Goal: Information Seeking & Learning: Learn about a topic

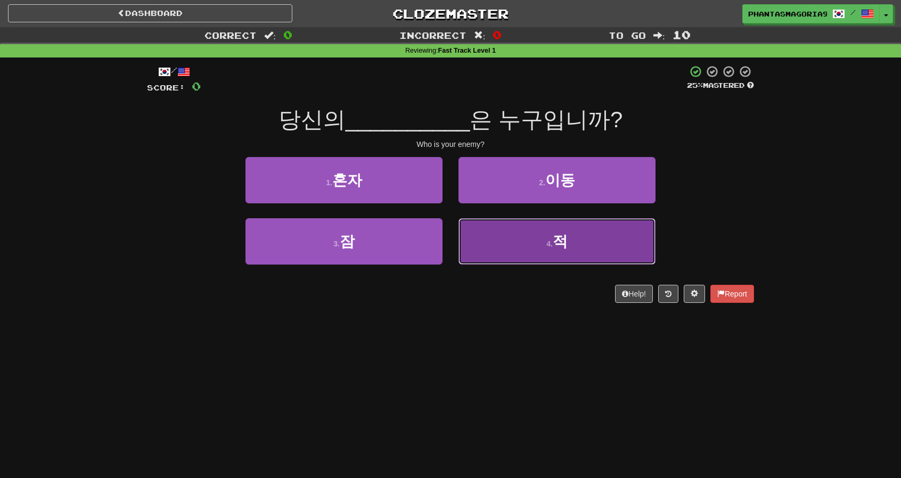
click at [522, 234] on button "4 . 적" at bounding box center [557, 241] width 197 height 46
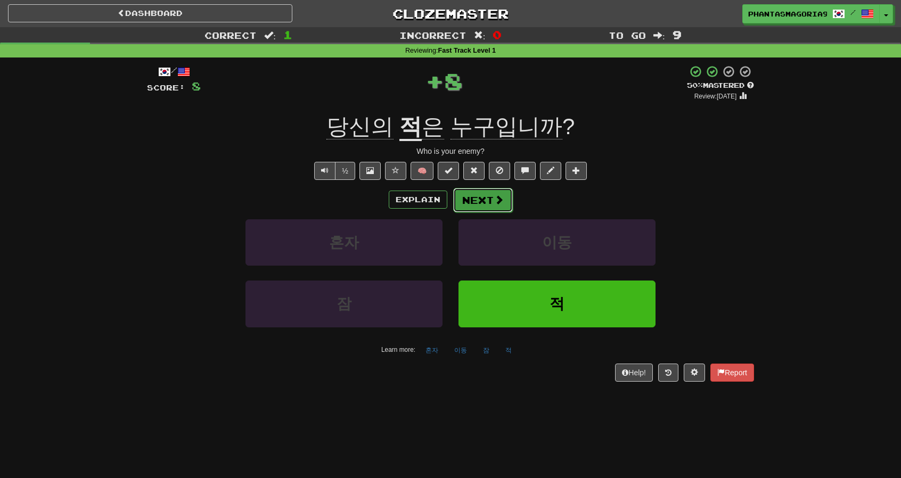
click at [494, 195] on span at bounding box center [499, 200] width 10 height 10
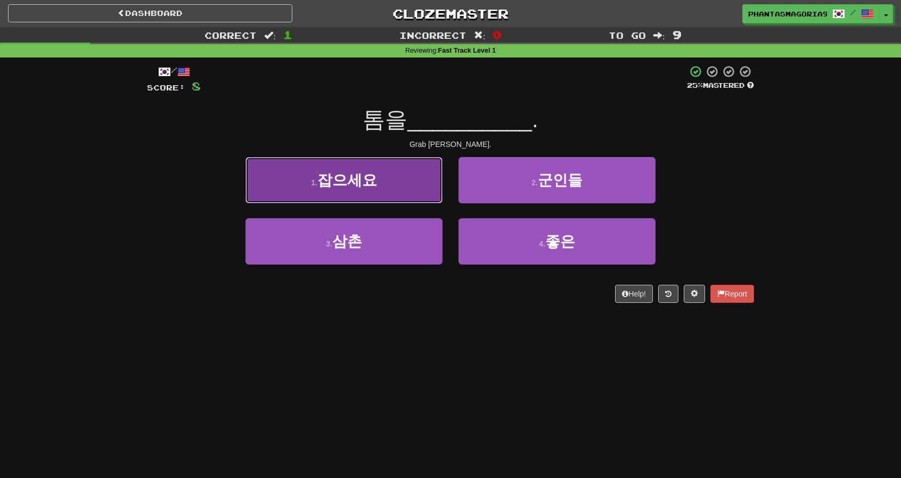
click at [419, 193] on button "1 . 잡으세요" at bounding box center [343, 180] width 197 height 46
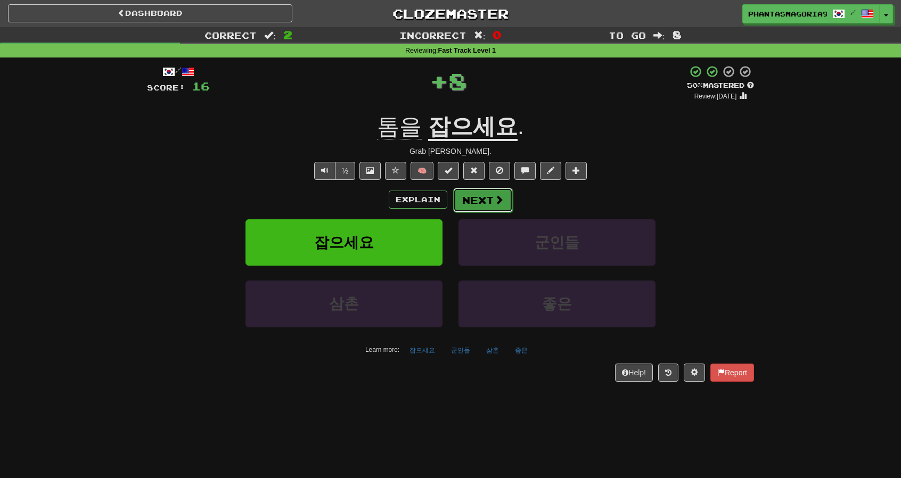
click at [503, 202] on button "Next" at bounding box center [483, 200] width 60 height 24
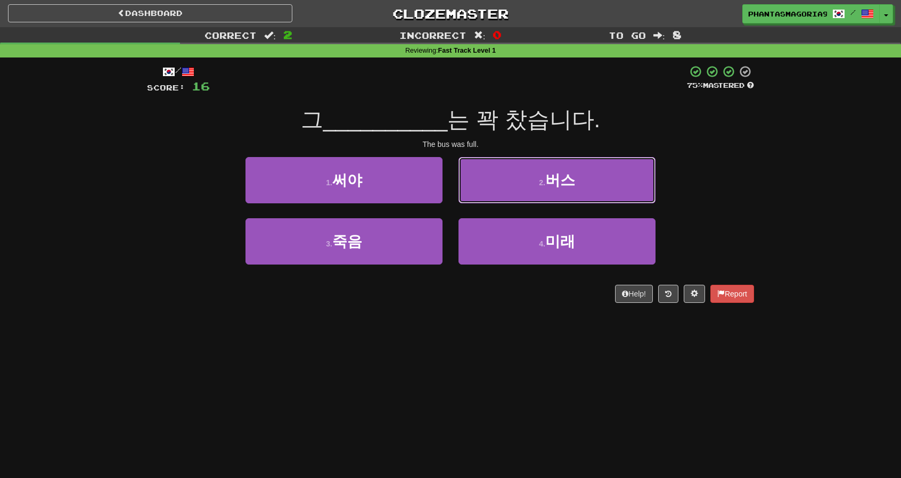
click at [497, 183] on button "2 . 버스" at bounding box center [557, 180] width 197 height 46
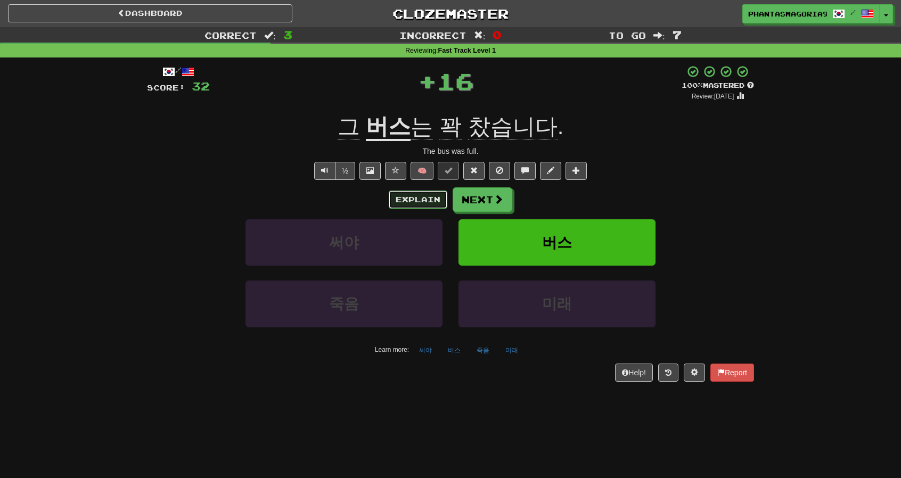
click at [425, 200] on button "Explain" at bounding box center [418, 200] width 59 height 18
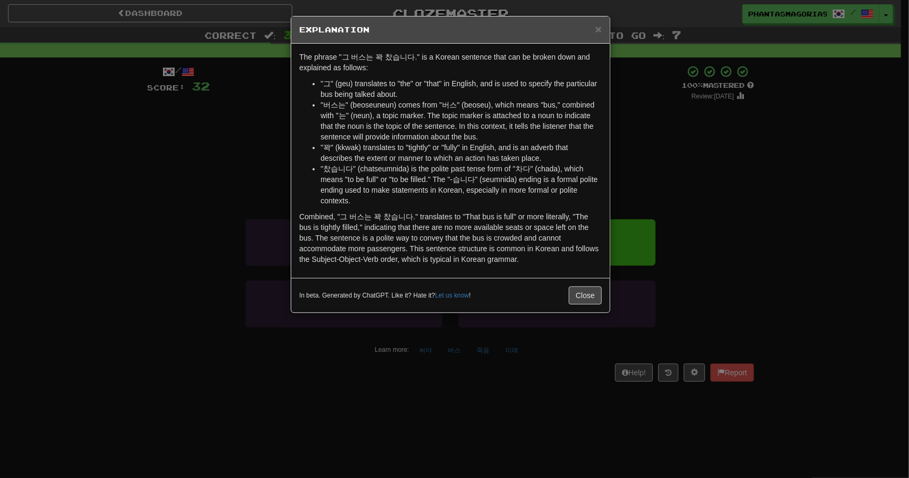
click at [592, 26] on h5 "Explanation" at bounding box center [450, 29] width 302 height 11
drag, startPoint x: 598, startPoint y: 29, endPoint x: 602, endPoint y: 92, distance: 63.5
click at [598, 29] on span "×" at bounding box center [598, 29] width 6 height 12
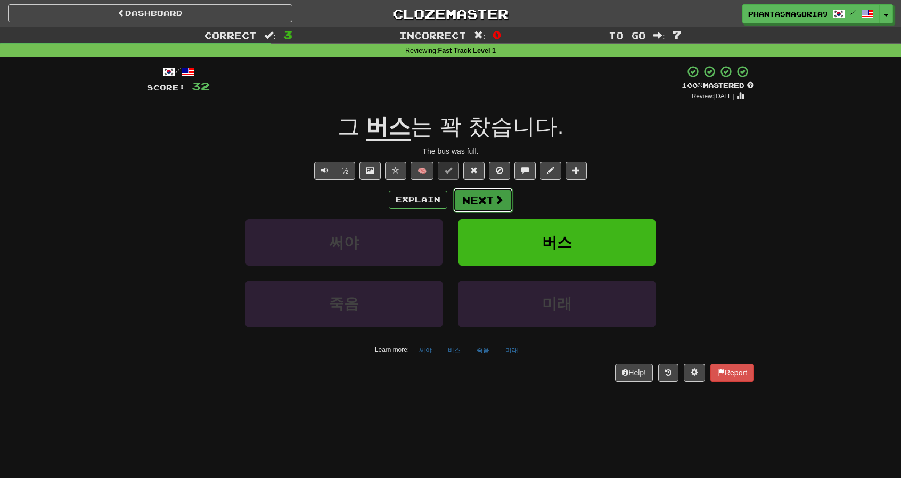
click at [486, 190] on button "Next" at bounding box center [483, 200] width 60 height 24
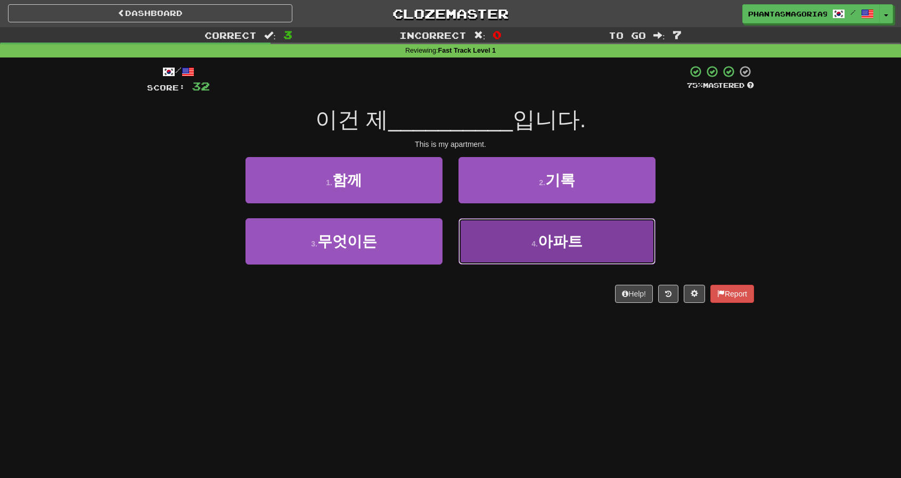
click at [518, 249] on button "4 . 아파트" at bounding box center [557, 241] width 197 height 46
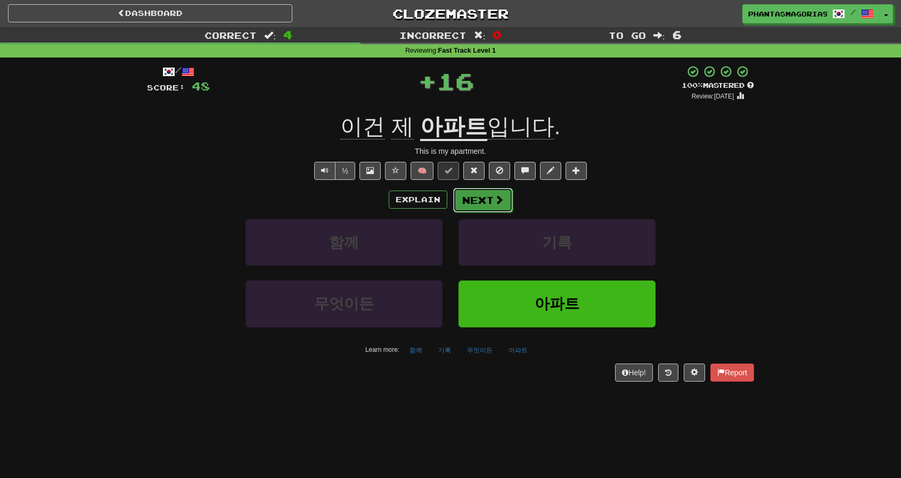
click at [494, 207] on button "Next" at bounding box center [483, 200] width 60 height 24
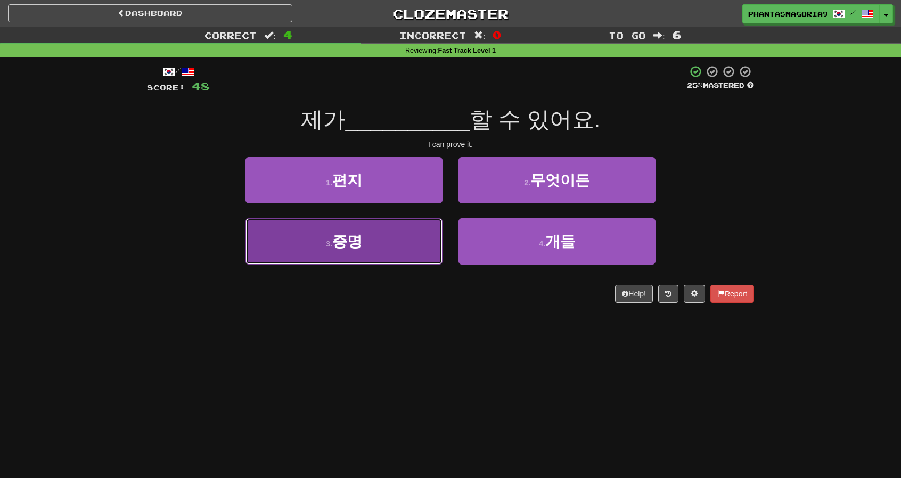
click at [404, 242] on button "3 . 증명" at bounding box center [343, 241] width 197 height 46
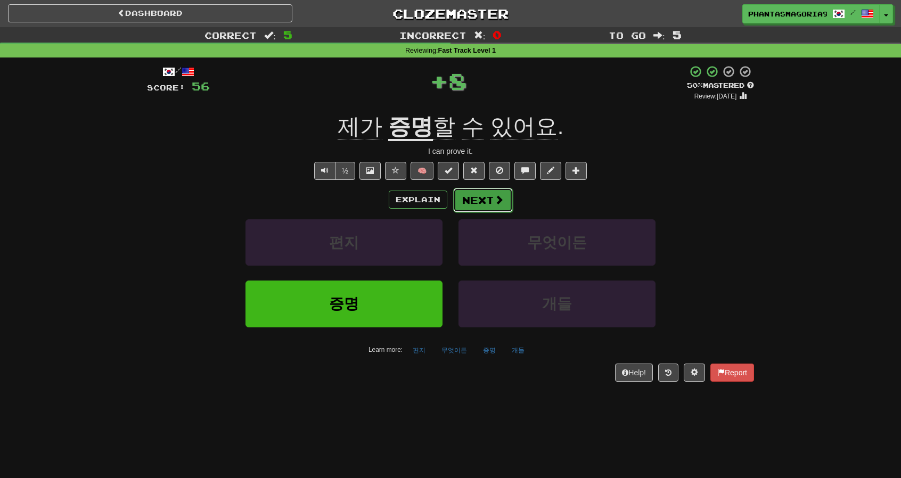
click at [471, 200] on button "Next" at bounding box center [483, 200] width 60 height 24
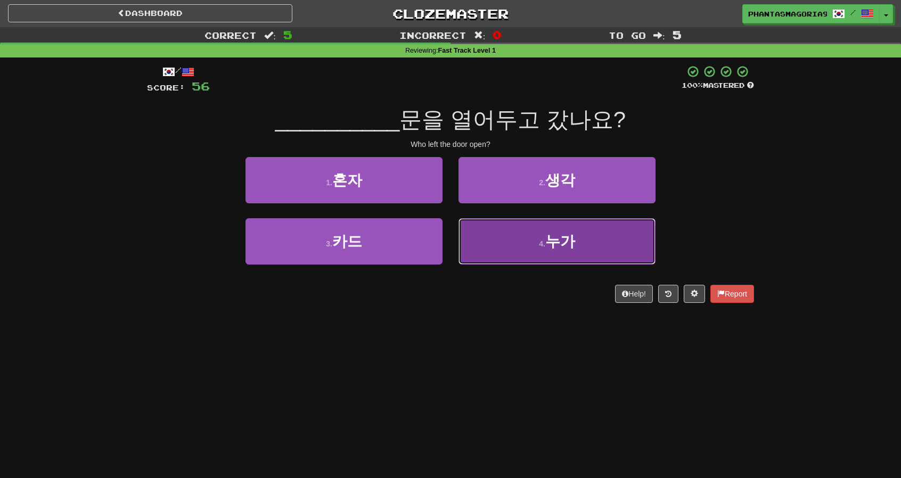
click at [513, 243] on button "4 . 누가" at bounding box center [557, 241] width 197 height 46
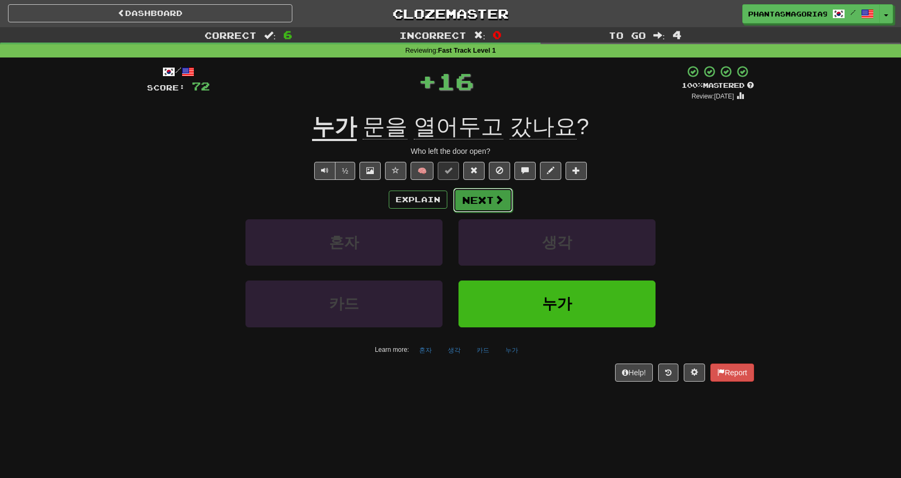
click at [492, 201] on button "Next" at bounding box center [483, 200] width 60 height 24
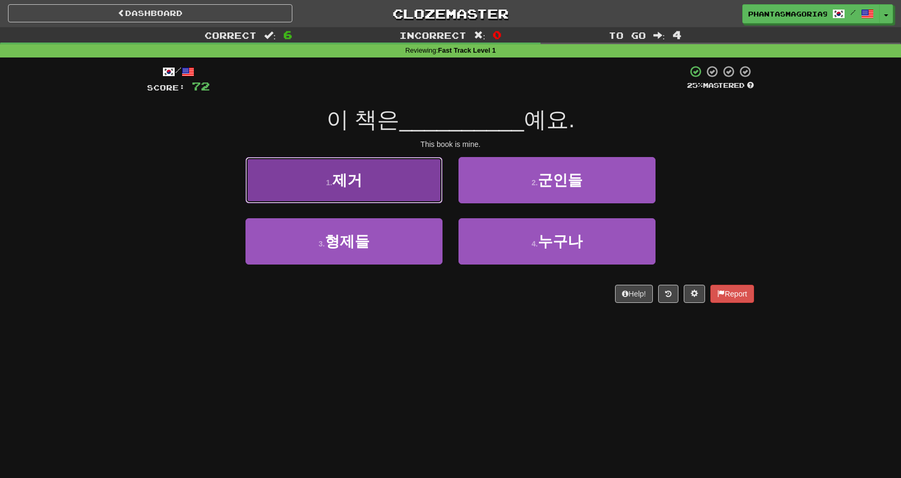
click at [388, 182] on button "1 . 제거" at bounding box center [343, 180] width 197 height 46
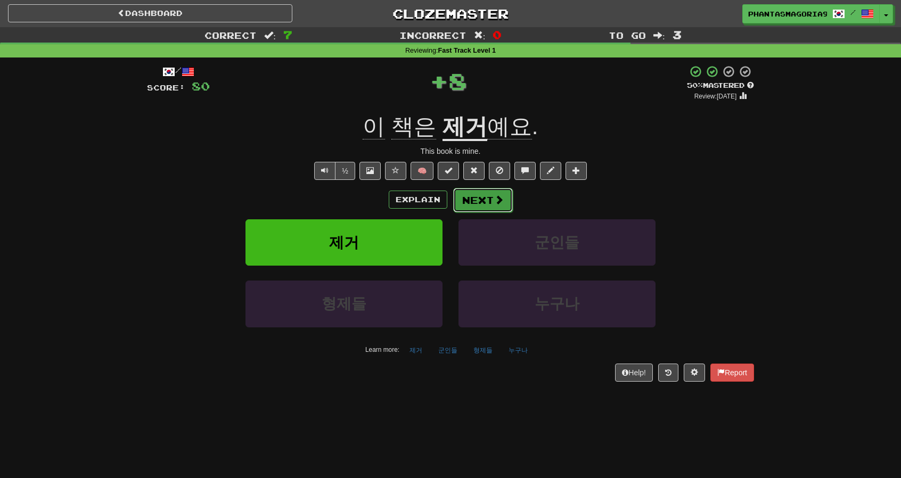
click at [466, 201] on button "Next" at bounding box center [483, 200] width 60 height 24
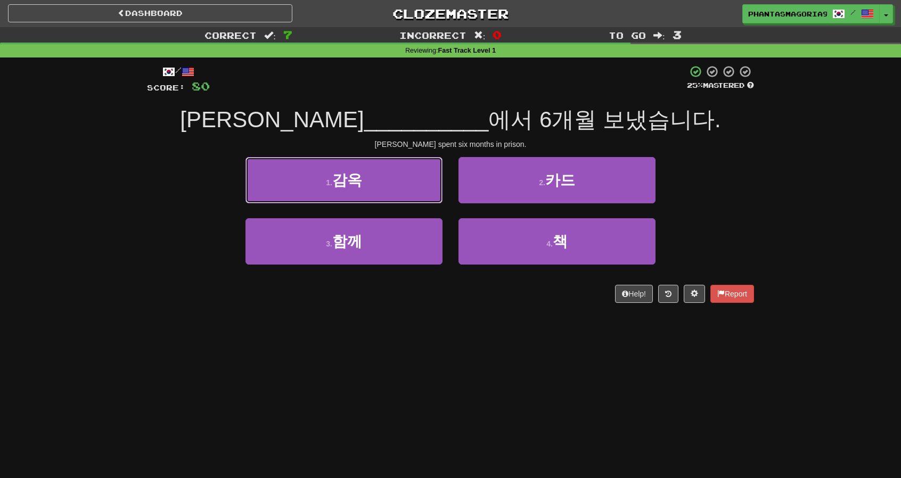
click at [380, 171] on button "1 . 감옥" at bounding box center [343, 180] width 197 height 46
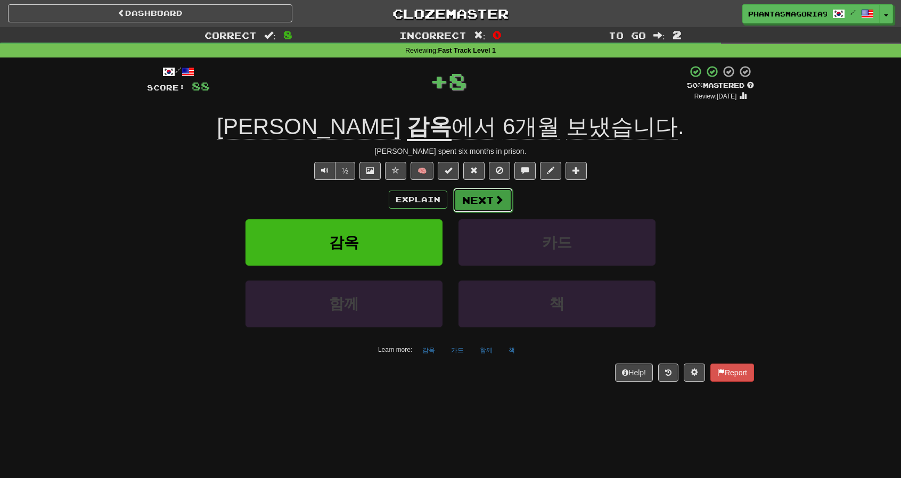
click at [481, 199] on button "Next" at bounding box center [483, 200] width 60 height 24
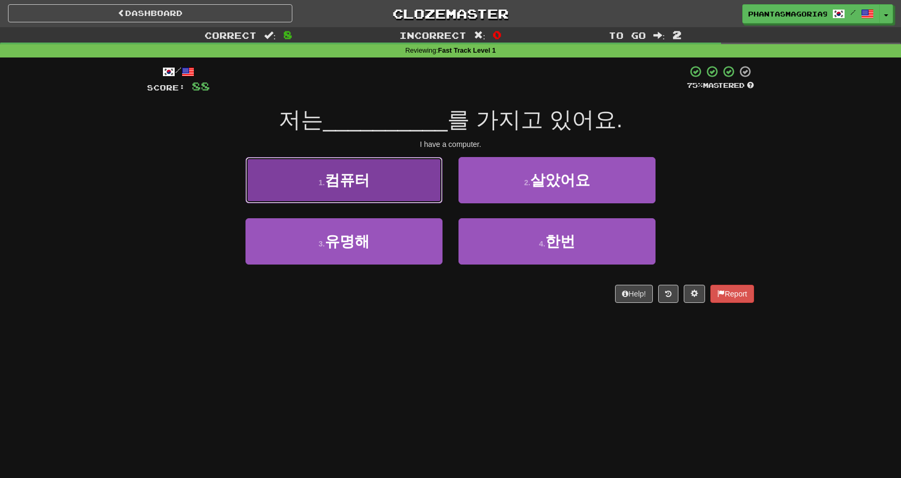
click at [419, 192] on button "1 . 컴퓨터" at bounding box center [343, 180] width 197 height 46
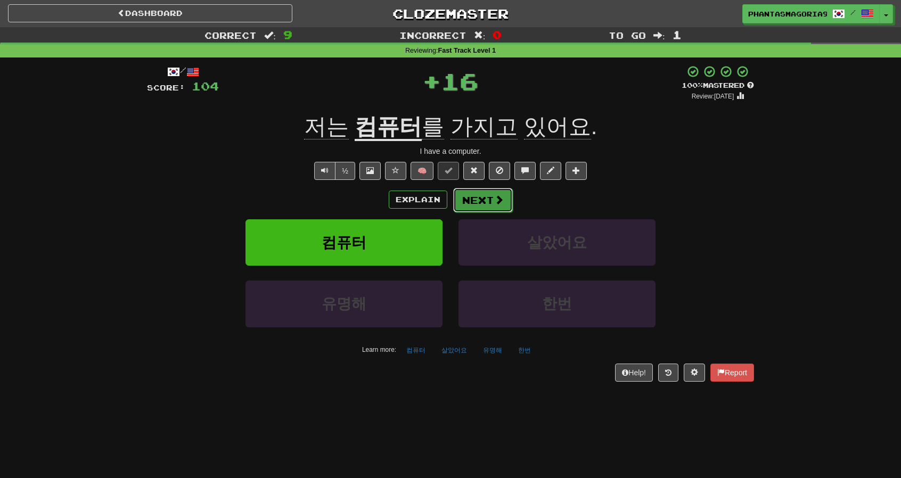
click at [479, 200] on button "Next" at bounding box center [483, 200] width 60 height 24
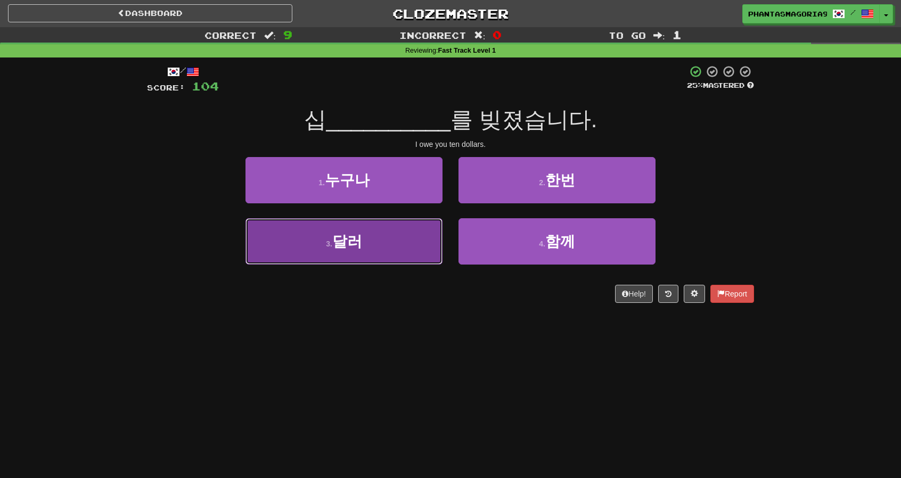
click at [404, 218] on button "3 . 달러" at bounding box center [343, 241] width 197 height 46
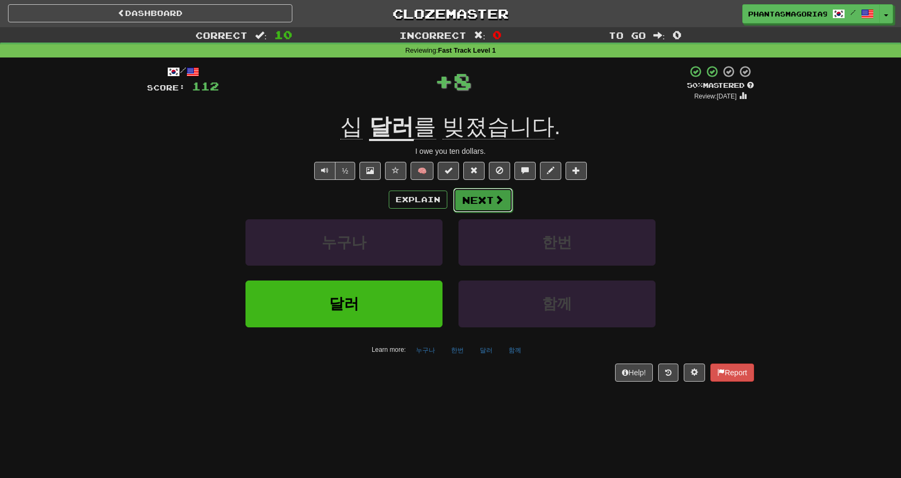
click at [485, 200] on button "Next" at bounding box center [483, 200] width 60 height 24
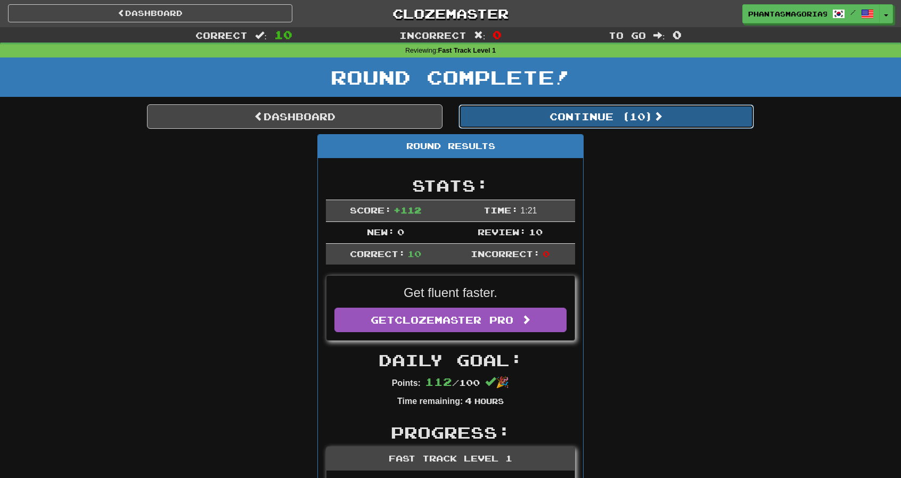
click at [601, 113] on button "Continue ( 10 )" at bounding box center [607, 116] width 296 height 24
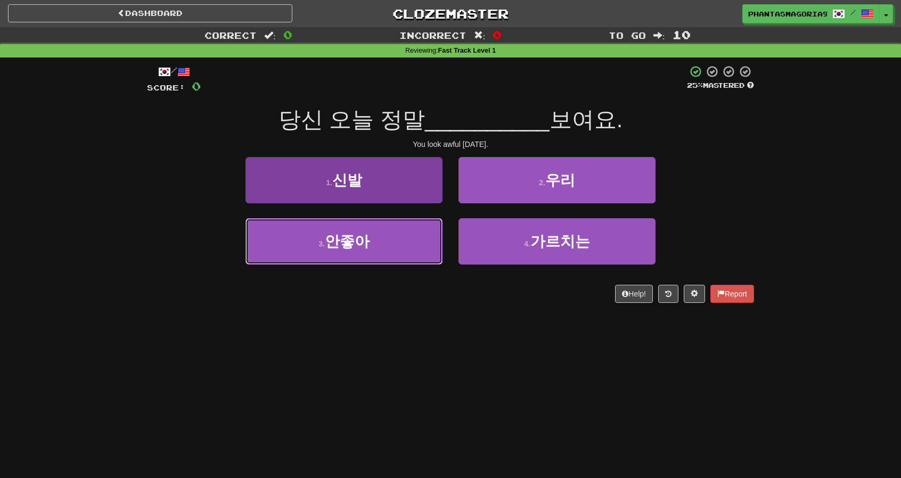
click at [382, 262] on button "3 . 안좋아" at bounding box center [343, 241] width 197 height 46
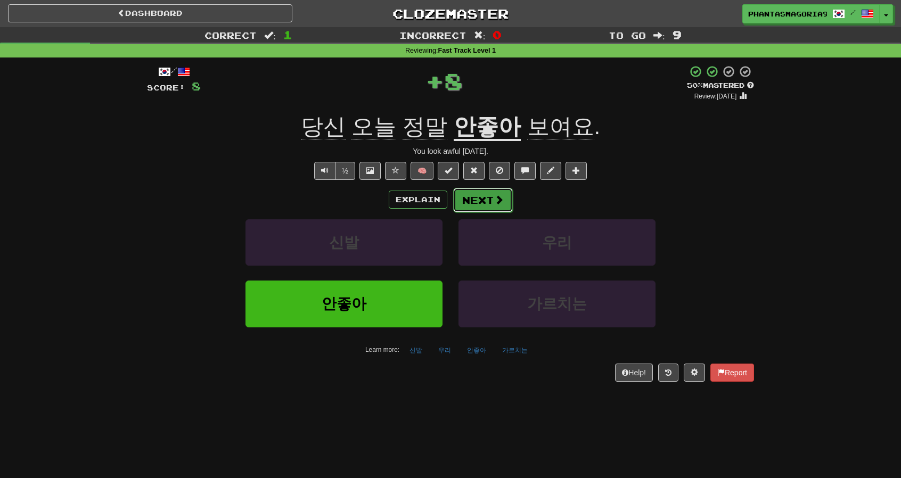
click at [491, 198] on button "Next" at bounding box center [483, 200] width 60 height 24
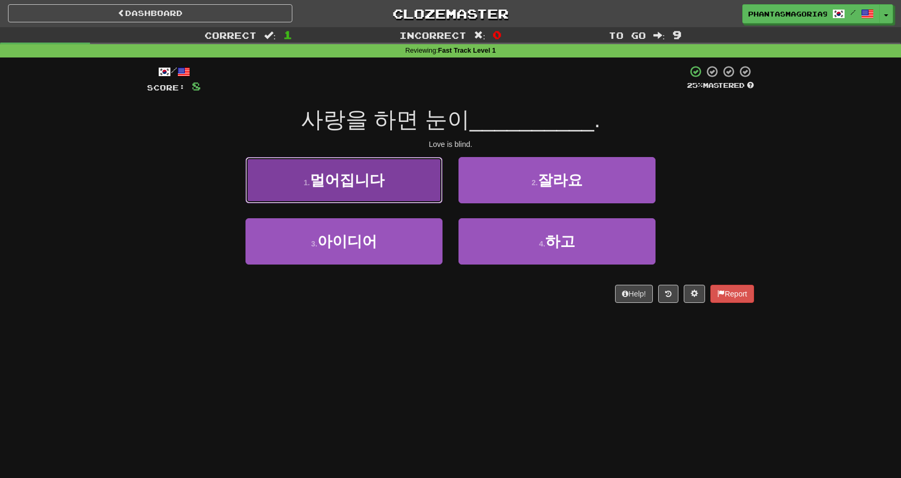
click at [400, 187] on button "1 . 멀어집니다" at bounding box center [343, 180] width 197 height 46
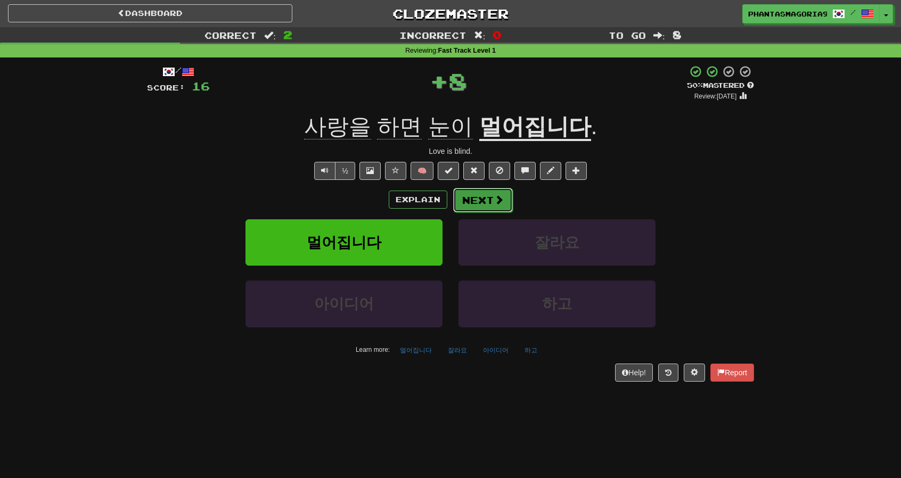
click at [466, 198] on button "Next" at bounding box center [483, 200] width 60 height 24
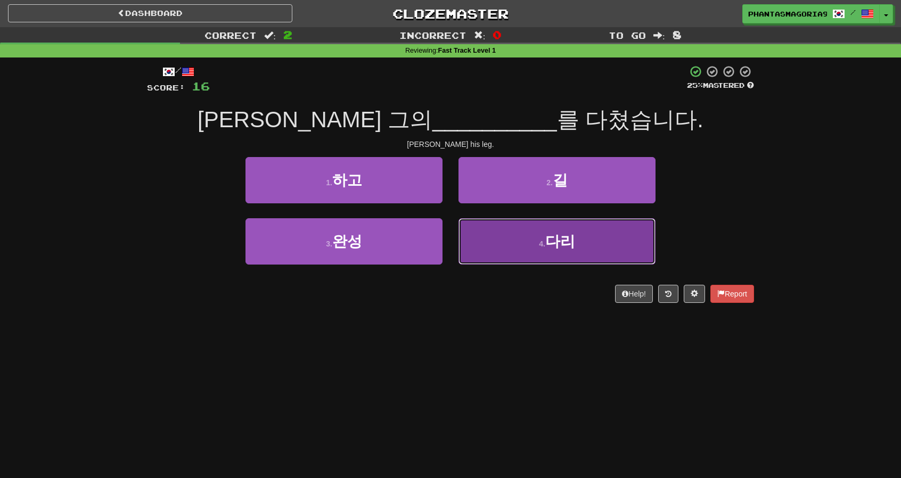
click at [480, 227] on button "4 . [GEOGRAPHIC_DATA]" at bounding box center [557, 241] width 197 height 46
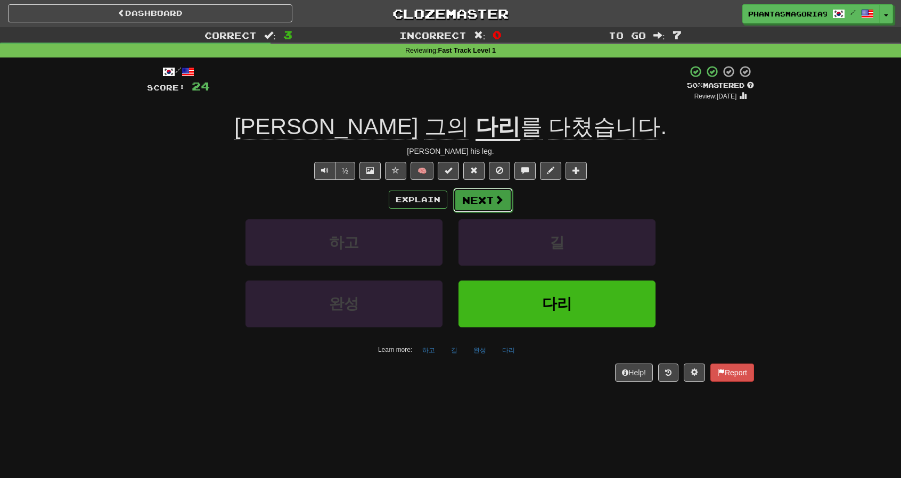
click at [492, 195] on button "Next" at bounding box center [483, 200] width 60 height 24
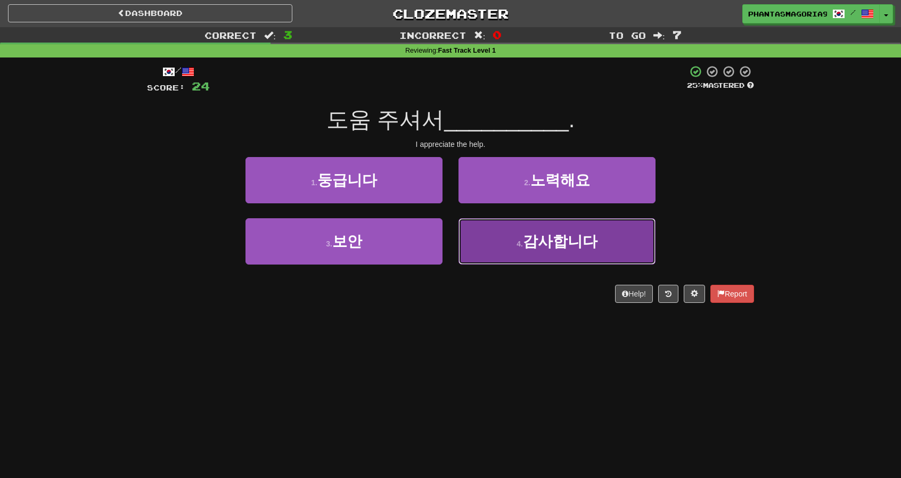
click at [498, 235] on button "4 . 감사합니다" at bounding box center [557, 241] width 197 height 46
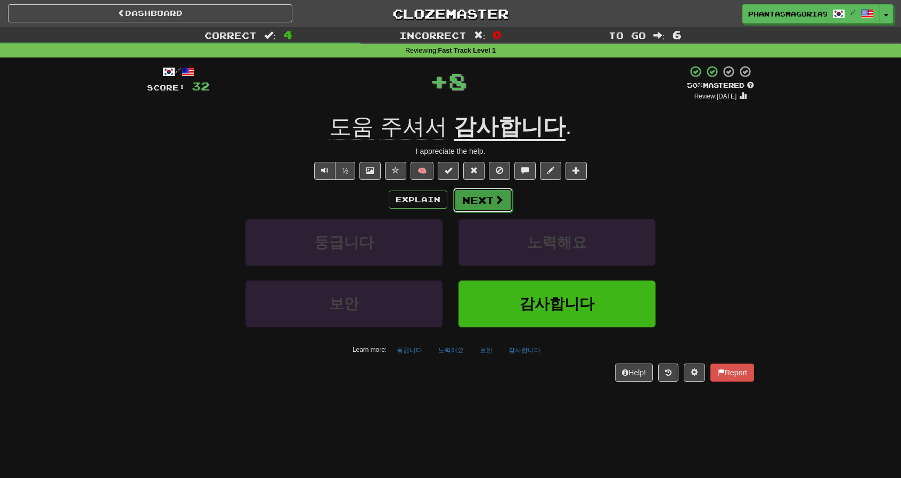
click at [498, 206] on button "Next" at bounding box center [483, 200] width 60 height 24
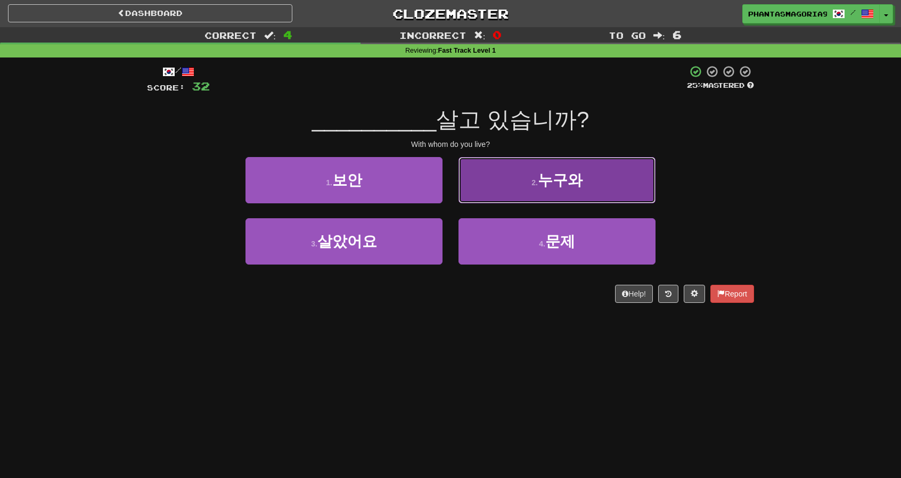
click at [508, 186] on button "2 . 누구와" at bounding box center [557, 180] width 197 height 46
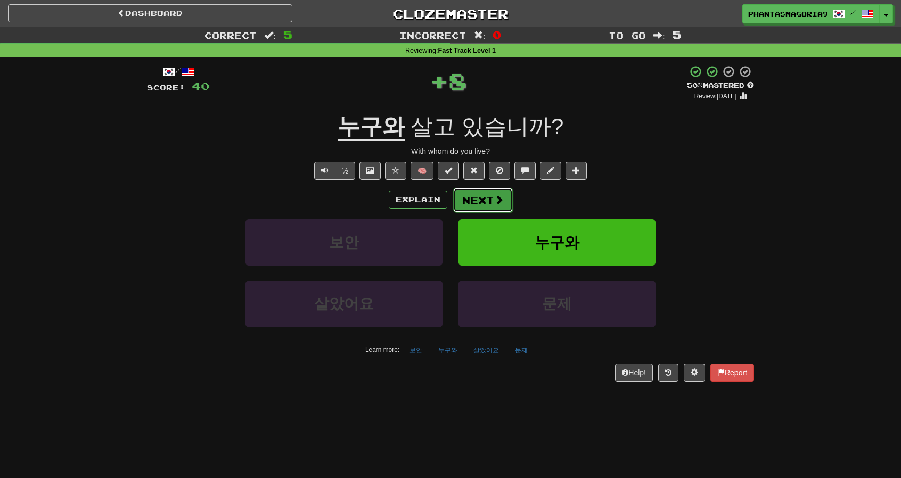
click at [479, 199] on button "Next" at bounding box center [483, 200] width 60 height 24
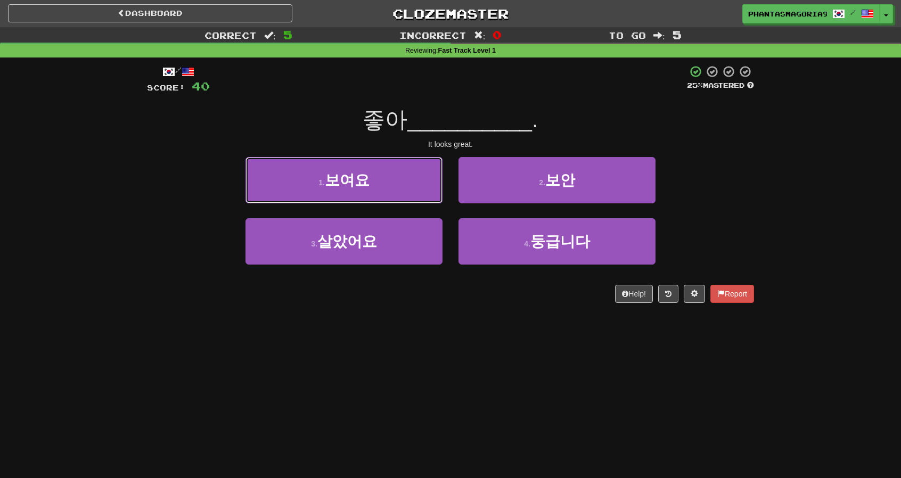
drag, startPoint x: 406, startPoint y: 166, endPoint x: 448, endPoint y: 185, distance: 46.0
click at [406, 167] on button "1 . 보여요" at bounding box center [343, 180] width 197 height 46
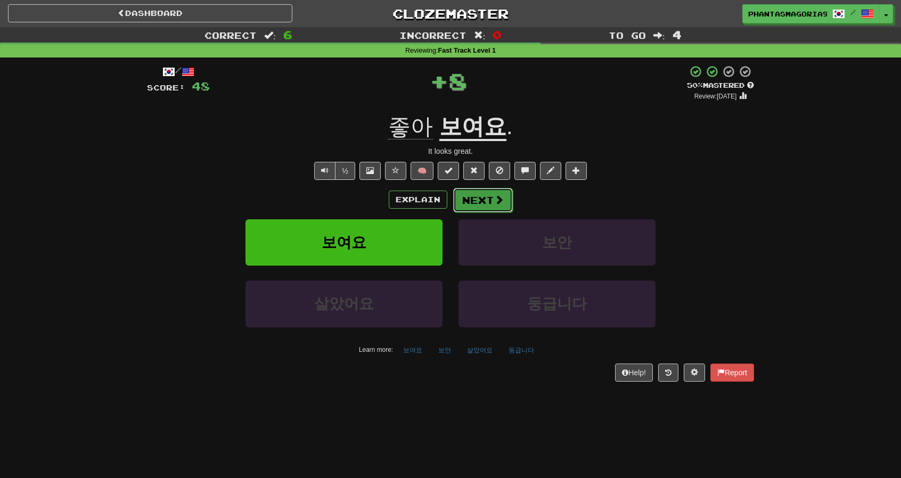
click at [494, 200] on span at bounding box center [499, 200] width 10 height 10
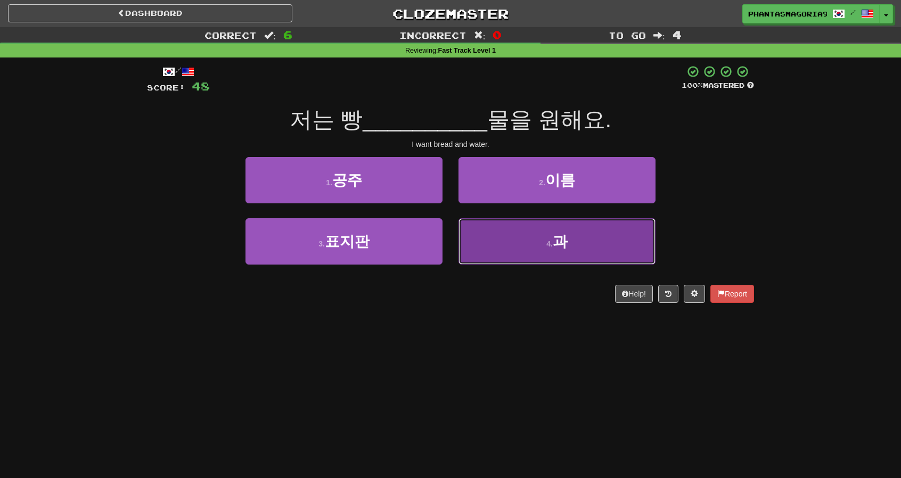
click at [500, 240] on button "4 . 과" at bounding box center [557, 241] width 197 height 46
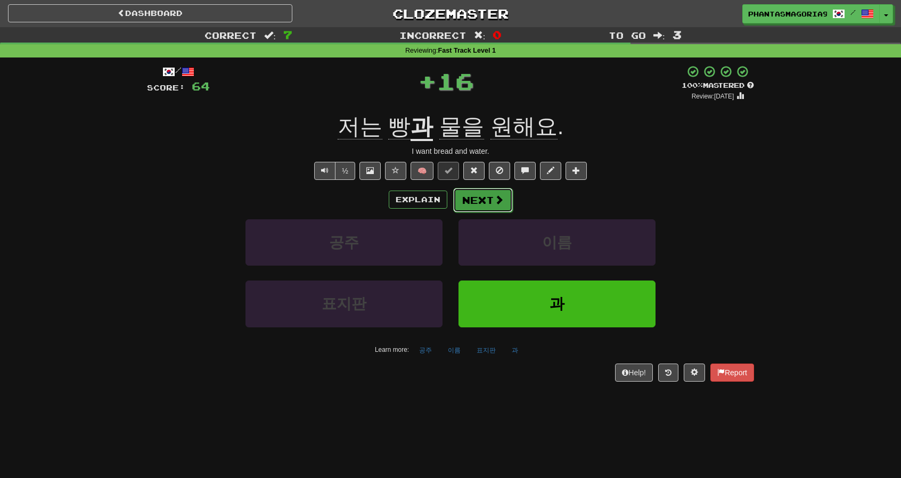
click at [485, 197] on button "Next" at bounding box center [483, 200] width 60 height 24
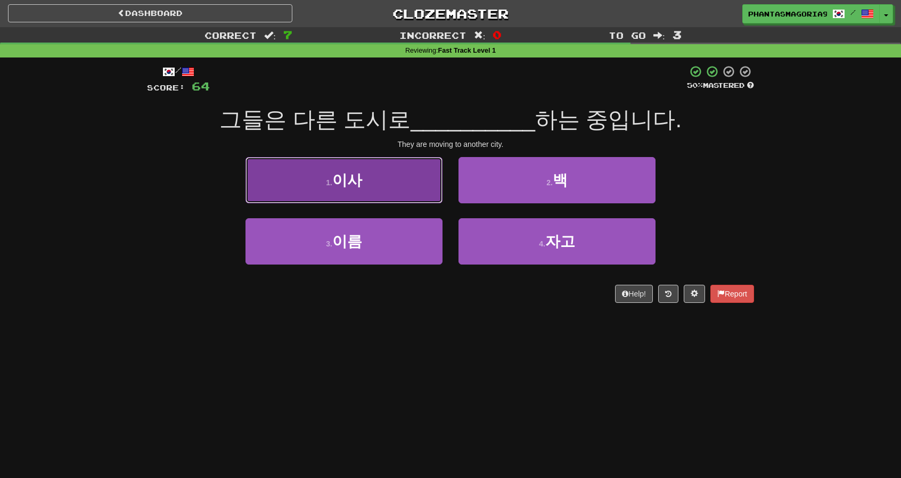
click at [374, 189] on button "1 . 이사" at bounding box center [343, 180] width 197 height 46
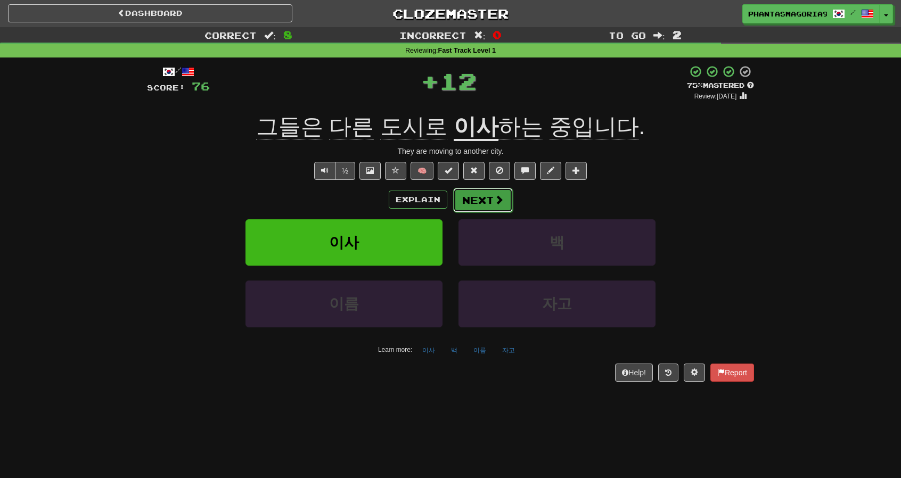
click at [481, 193] on button "Next" at bounding box center [483, 200] width 60 height 24
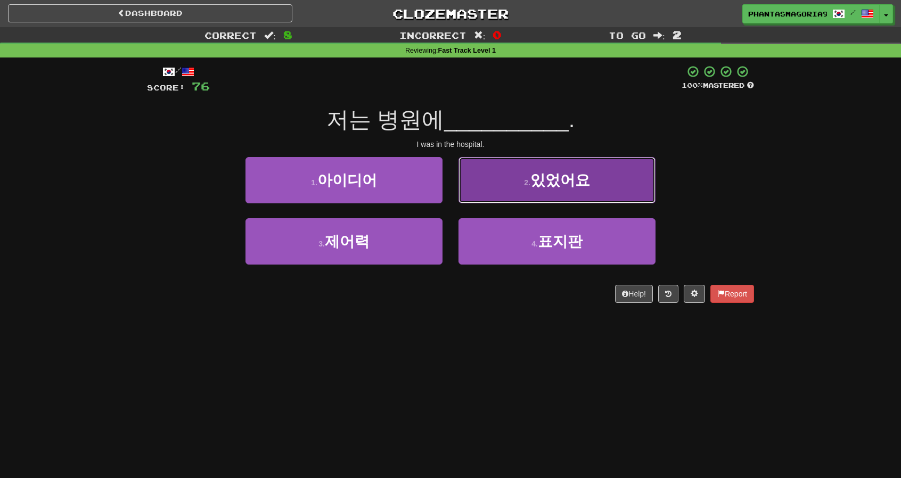
click at [545, 189] on button "2 . 있었어요" at bounding box center [557, 180] width 197 height 46
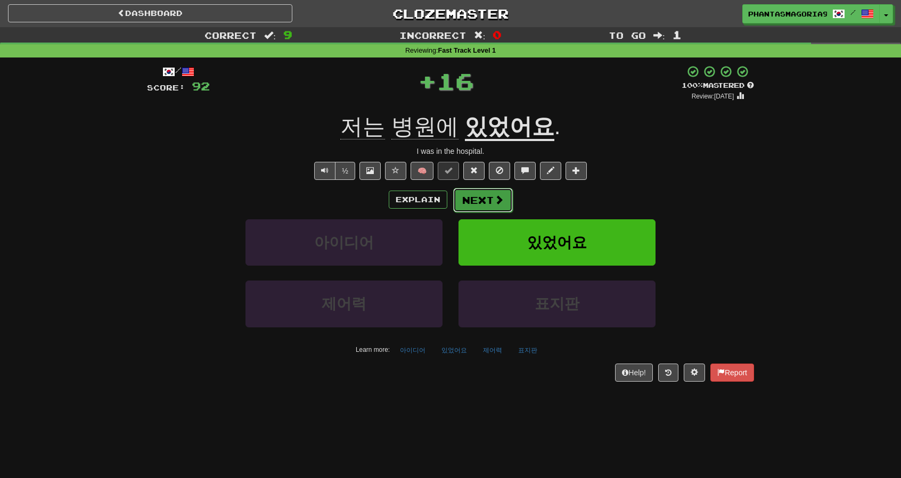
click at [472, 199] on button "Next" at bounding box center [483, 200] width 60 height 24
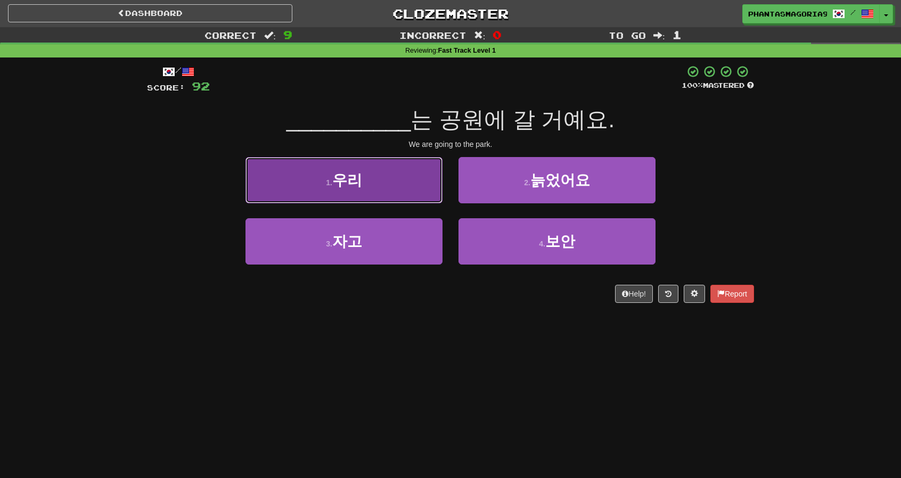
click at [428, 194] on button "1 . 우리" at bounding box center [343, 180] width 197 height 46
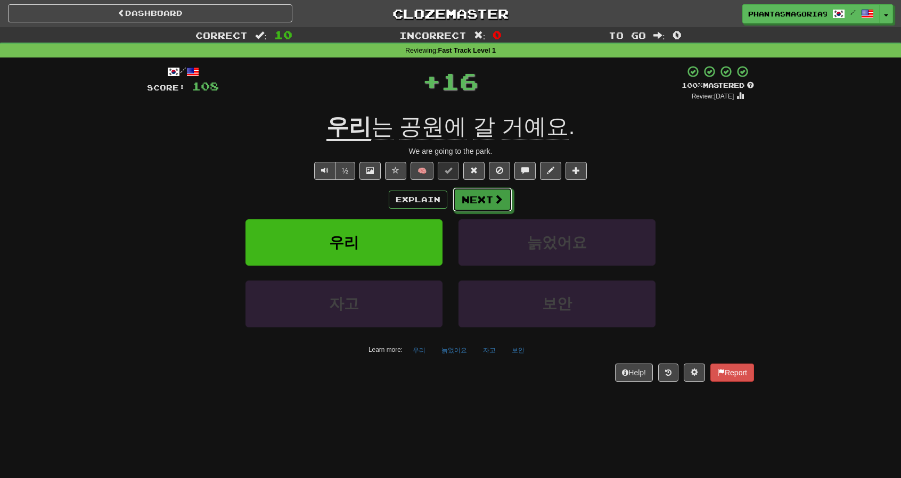
click at [494, 201] on span at bounding box center [499, 199] width 10 height 10
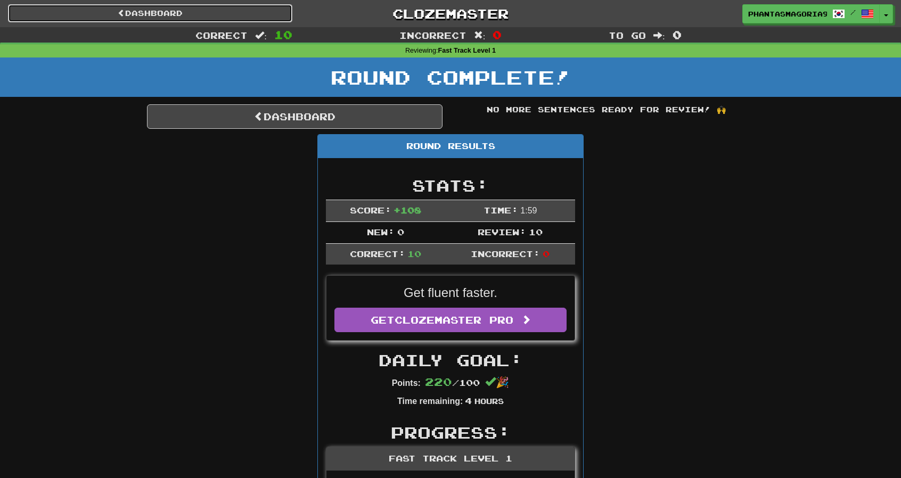
click at [211, 12] on link "Dashboard" at bounding box center [150, 13] width 284 height 18
